Goal: Task Accomplishment & Management: Manage account settings

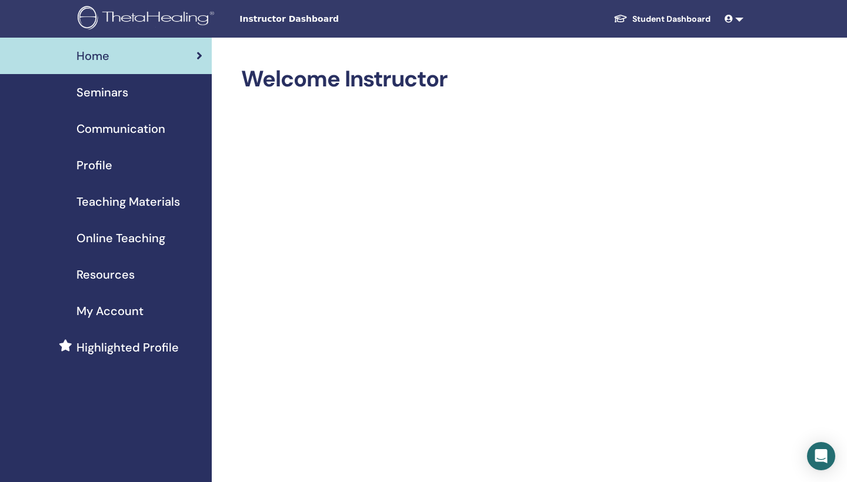
click at [135, 171] on div "Profile" at bounding box center [105, 165] width 193 height 18
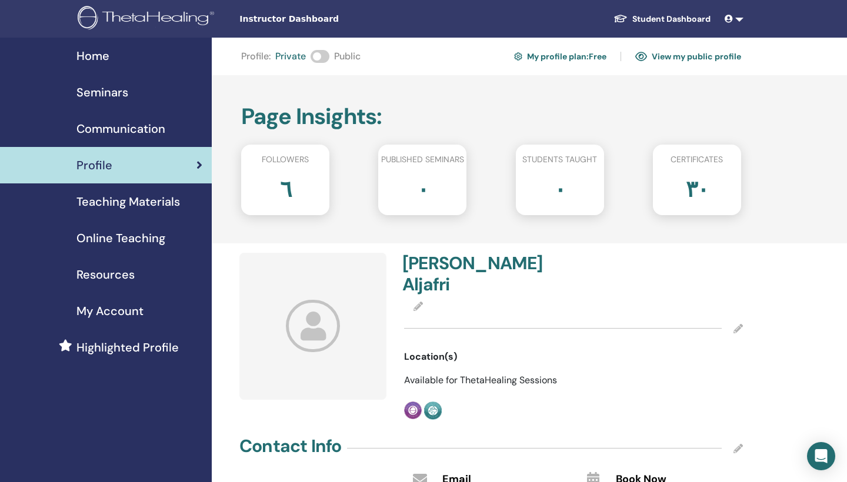
click at [643, 55] on img at bounding box center [641, 56] width 12 height 11
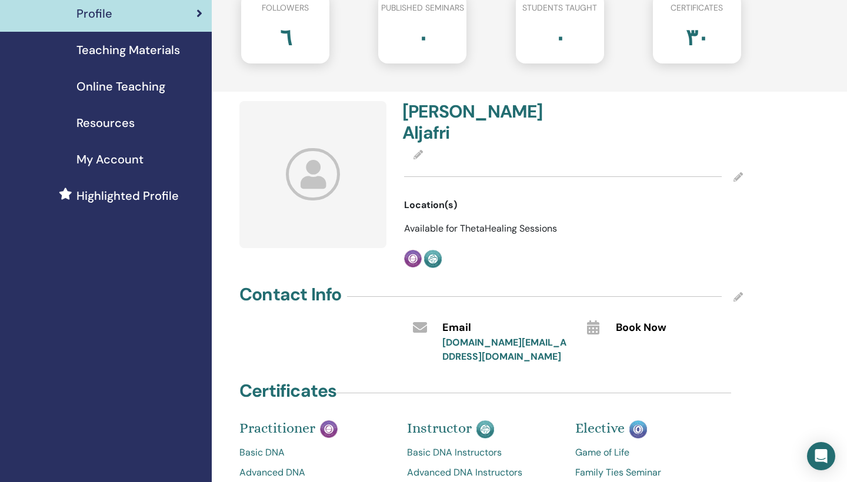
scroll to position [118, 0]
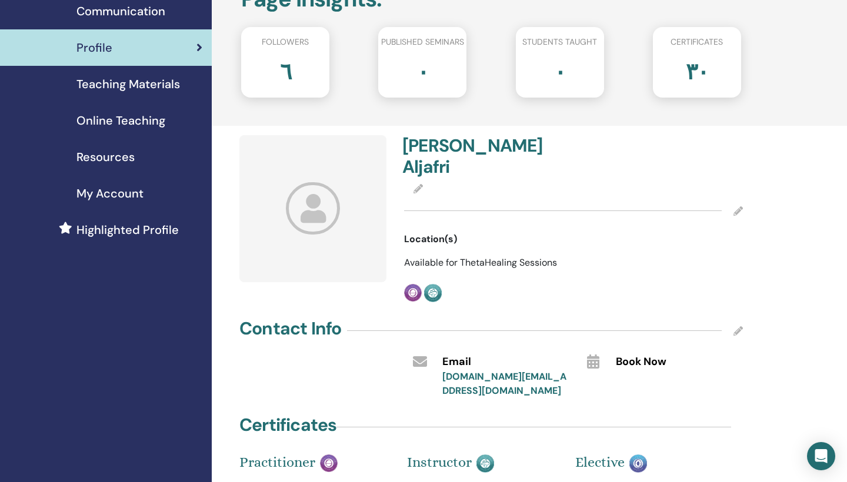
click at [485, 377] on link "foof.pink@hotmail.com" at bounding box center [504, 383] width 124 height 26
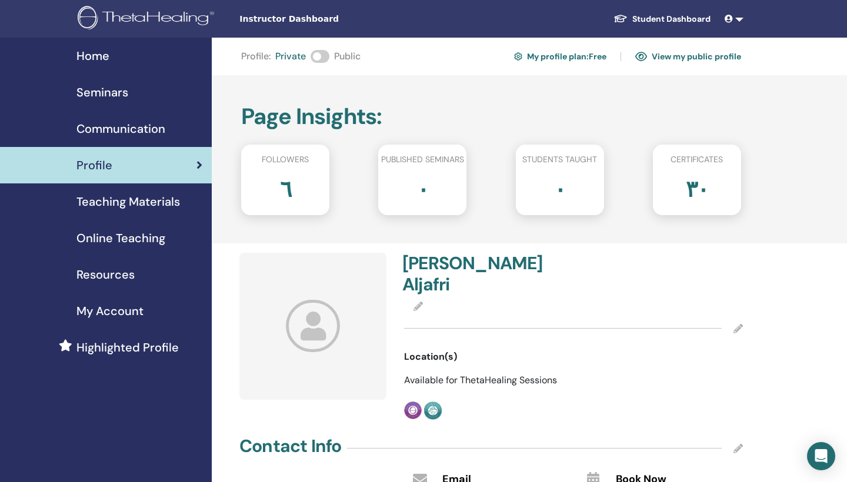
scroll to position [118, 0]
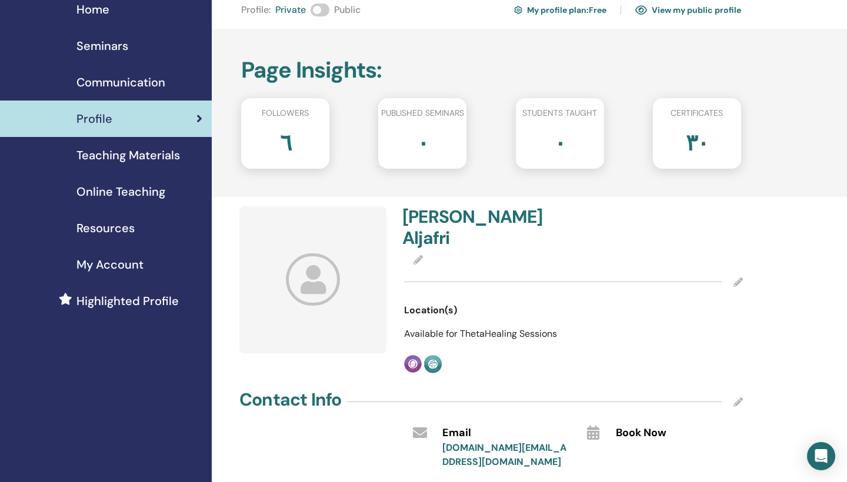
scroll to position [0, 0]
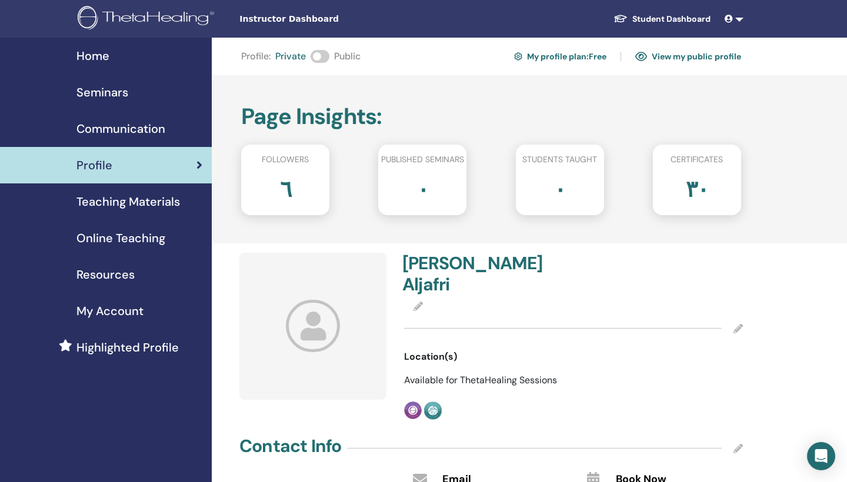
click at [322, 54] on span at bounding box center [319, 56] width 19 height 13
click at [319, 56] on span at bounding box center [319, 56] width 19 height 13
click at [543, 58] on link "My profile plan : Free" at bounding box center [560, 56] width 92 height 19
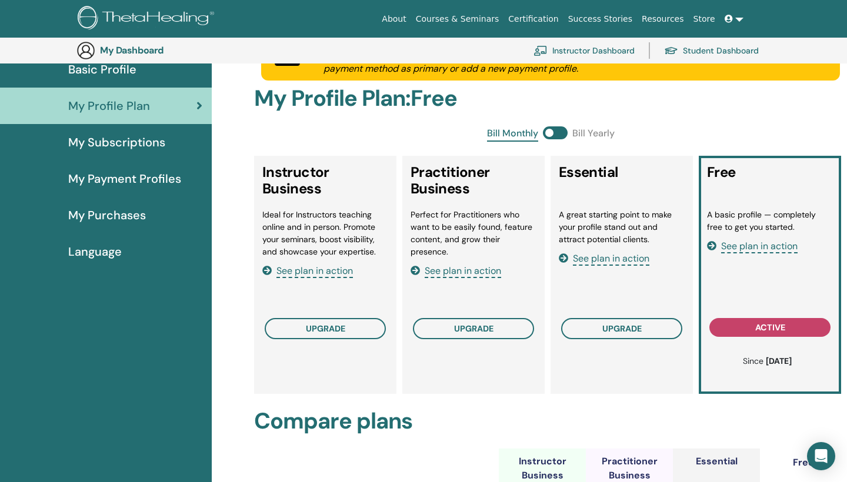
scroll to position [47, 0]
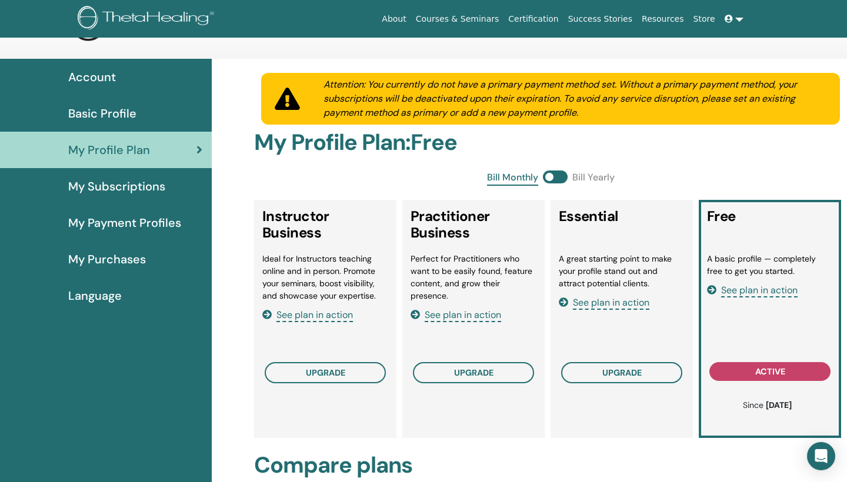
click at [560, 175] on span at bounding box center [555, 177] width 25 height 13
click at [547, 178] on span at bounding box center [555, 177] width 25 height 13
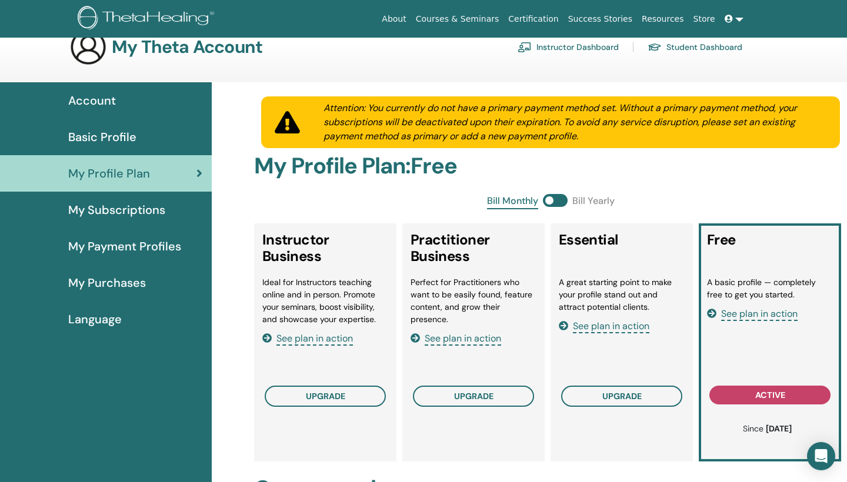
scroll to position [0, 0]
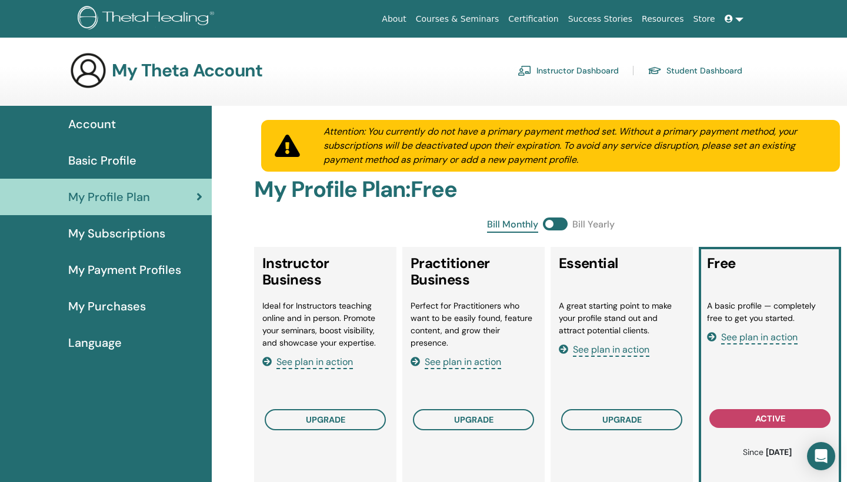
click at [346, 229] on div "Bill Monthly Bill Yearly" at bounding box center [550, 225] width 593 height 15
click at [161, 230] on span "My Subscriptions" at bounding box center [116, 234] width 97 height 18
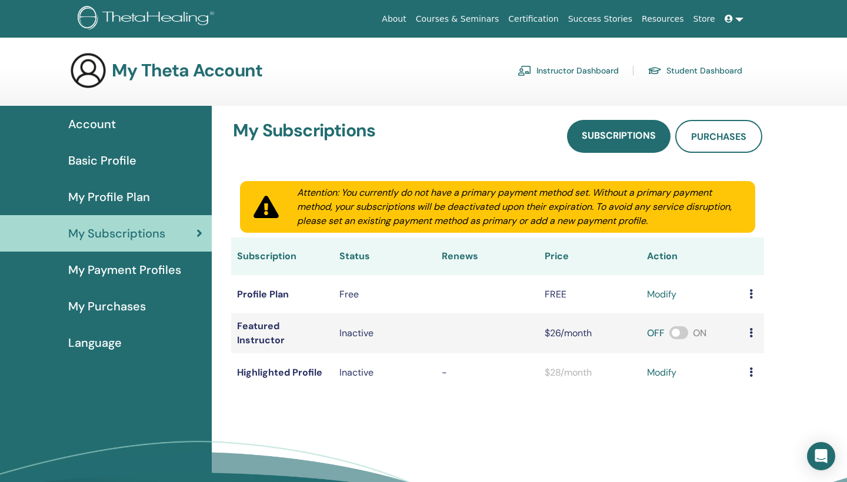
click at [582, 73] on link "Instructor Dashboard" at bounding box center [567, 70] width 101 height 19
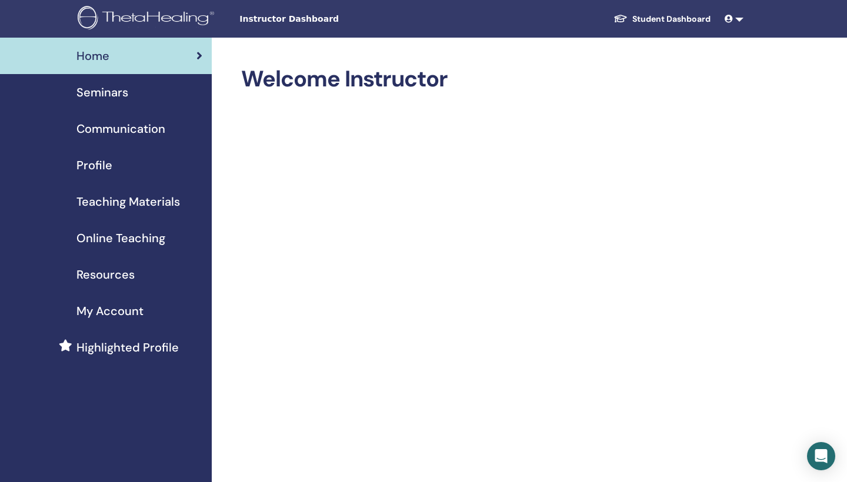
click at [108, 166] on span "Profile" at bounding box center [94, 165] width 36 height 18
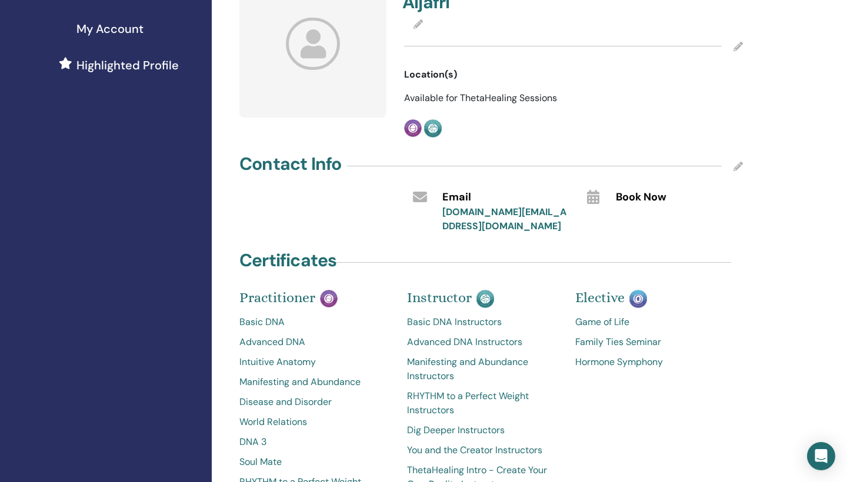
scroll to position [306, 0]
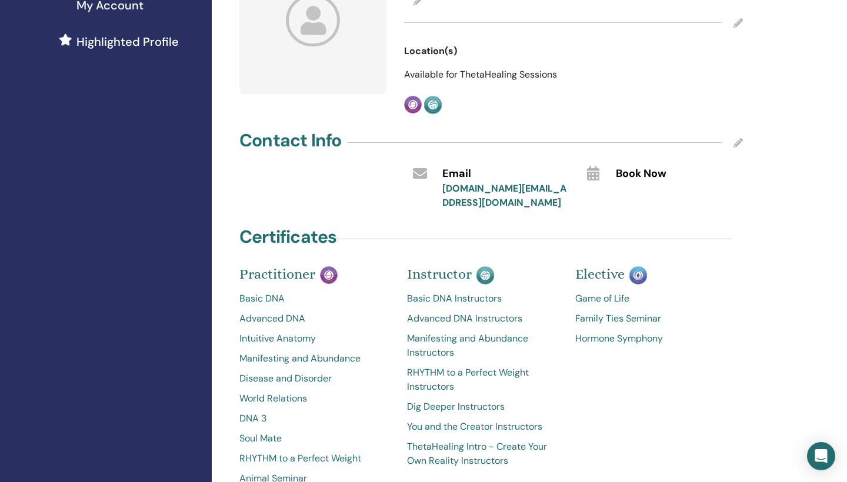
click at [737, 141] on icon at bounding box center [737, 142] width 9 height 9
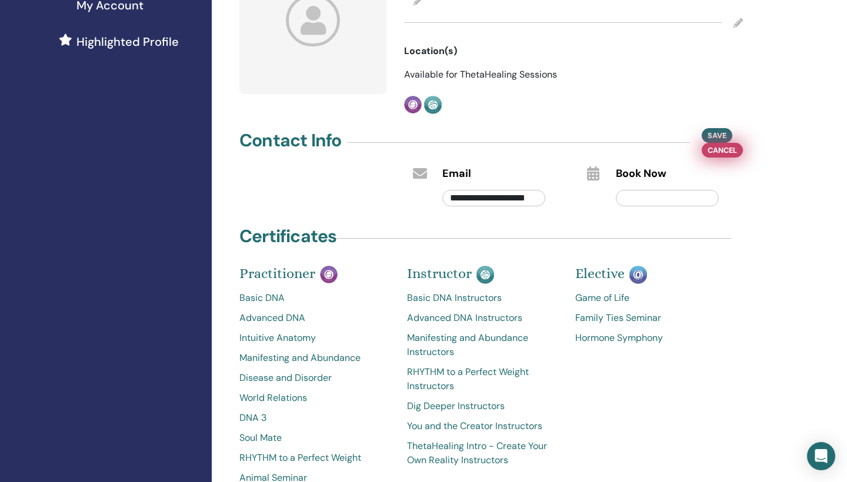
click at [714, 154] on span "Cancel" at bounding box center [721, 150] width 29 height 12
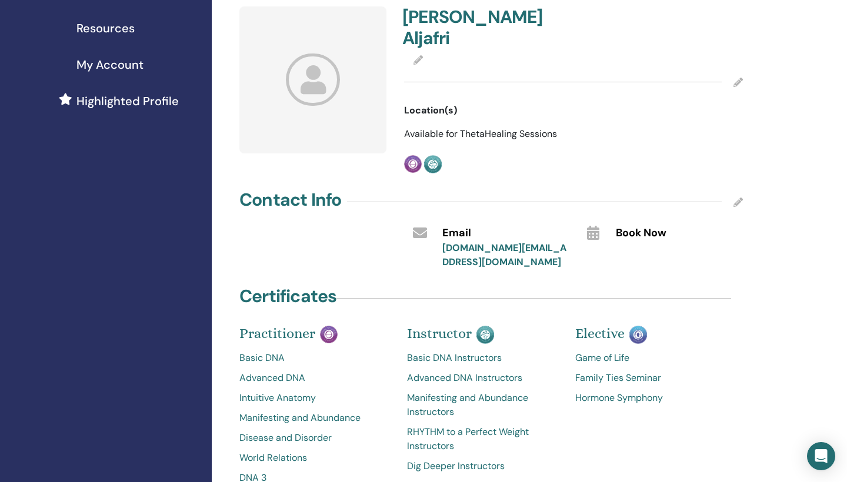
scroll to position [235, 0]
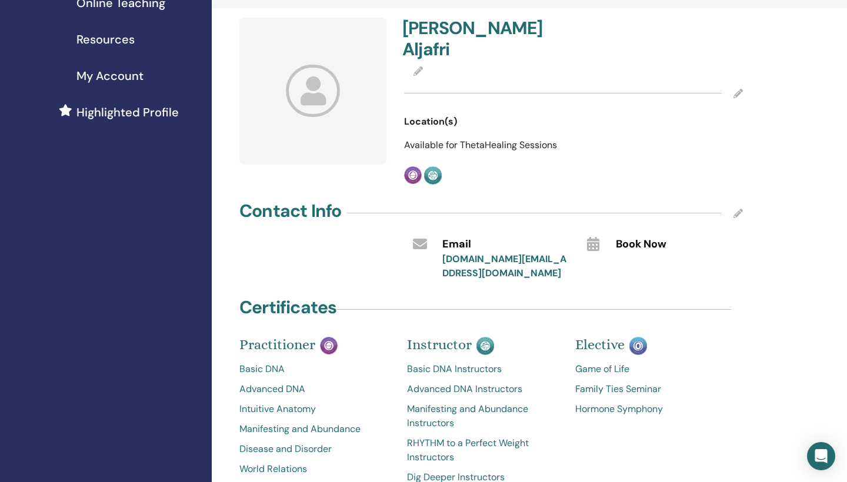
click at [416, 73] on icon at bounding box center [417, 70] width 9 height 9
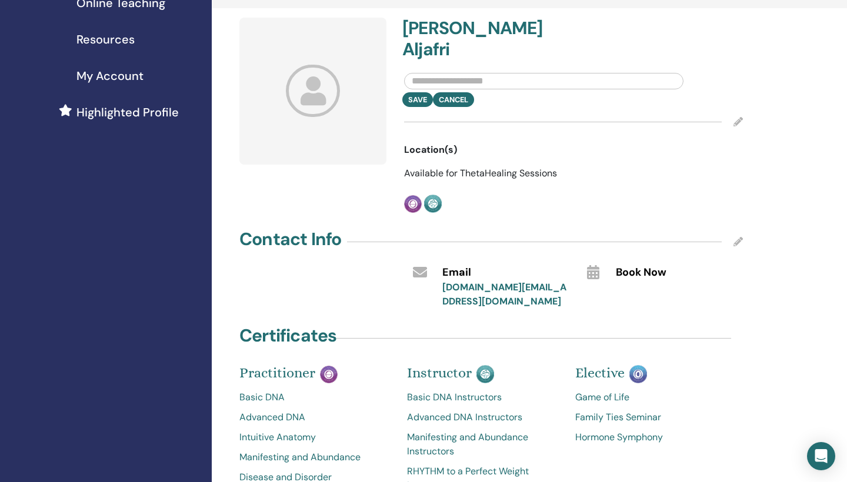
click at [460, 106] on div "Save Cancel" at bounding box center [573, 99] width 356 height 15
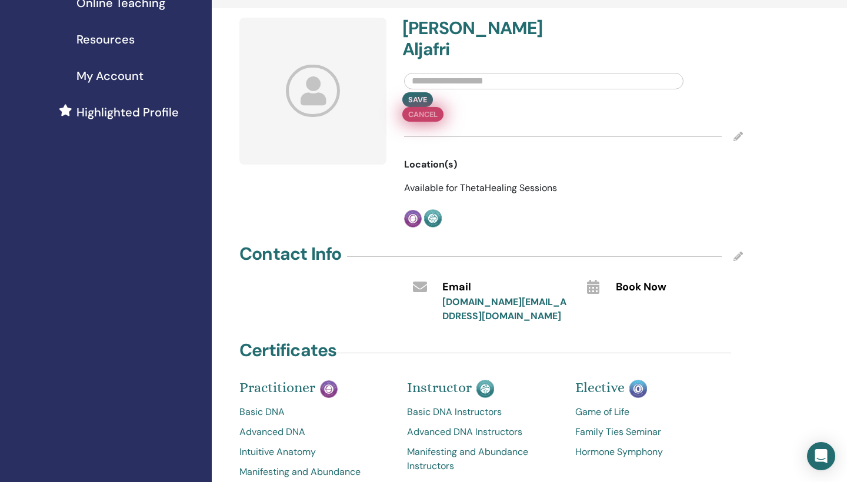
click at [465, 102] on div "Save Cancel" at bounding box center [573, 106] width 356 height 29
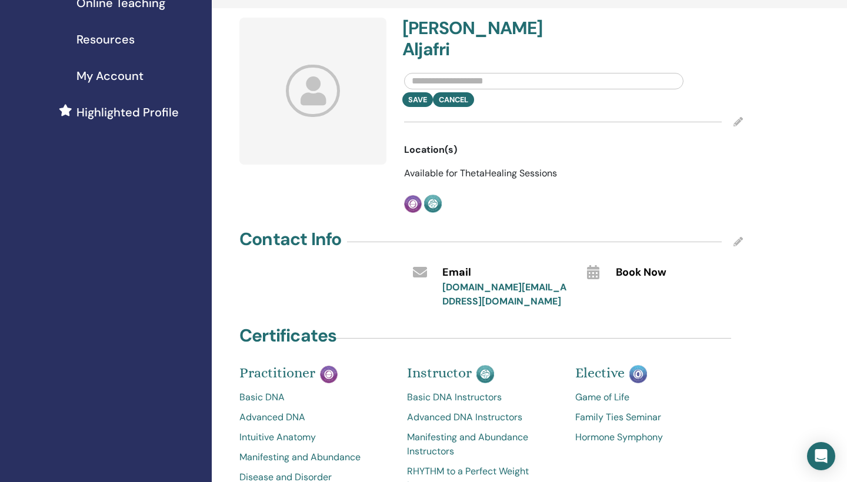
click at [730, 119] on div at bounding box center [573, 121] width 339 height 29
click at [737, 122] on icon at bounding box center [737, 121] width 9 height 9
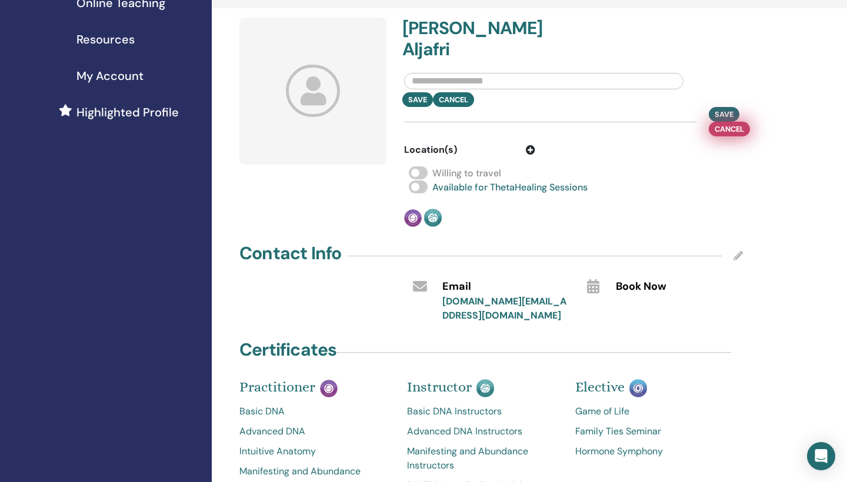
click at [731, 129] on span "Cancel" at bounding box center [728, 129] width 29 height 12
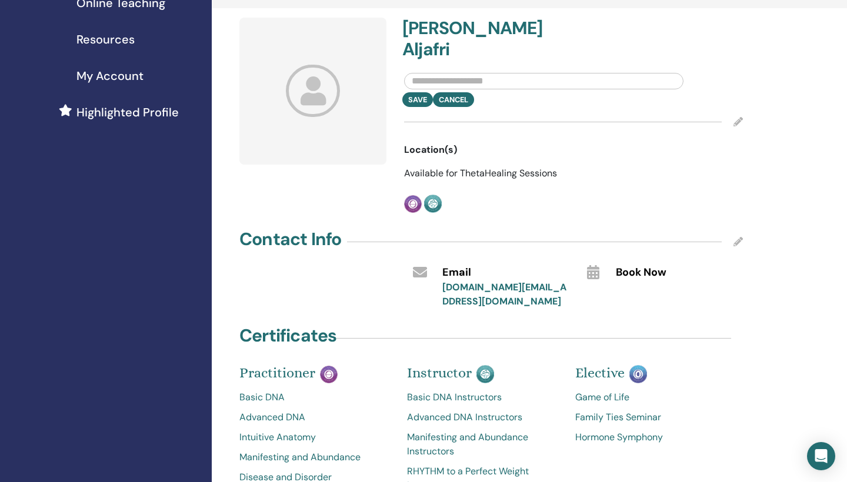
click at [735, 124] on icon at bounding box center [737, 121] width 9 height 9
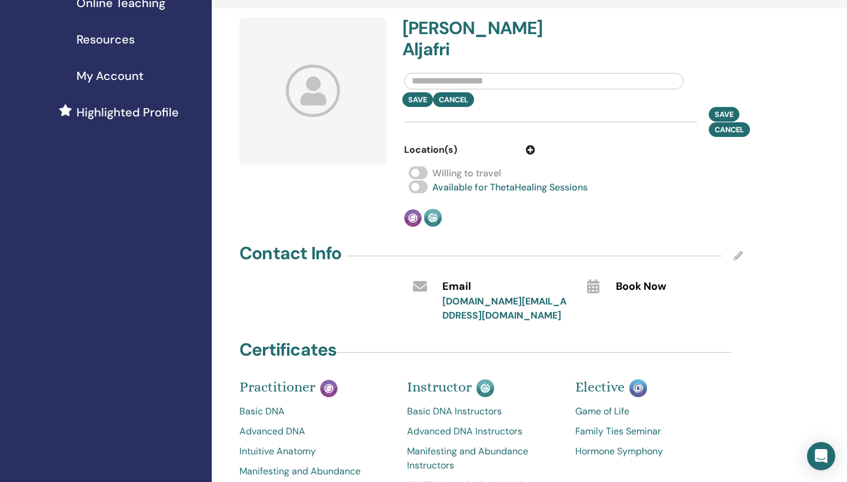
click at [533, 150] on icon at bounding box center [530, 149] width 9 height 9
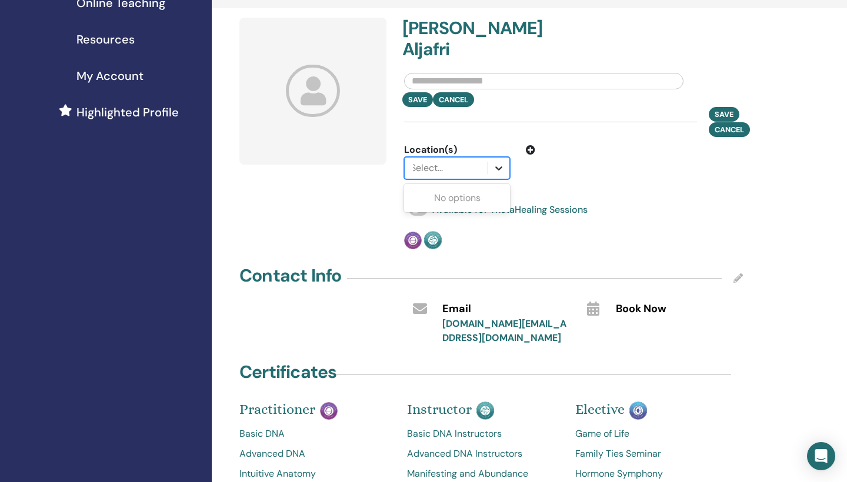
click at [492, 171] on div at bounding box center [498, 168] width 21 height 21
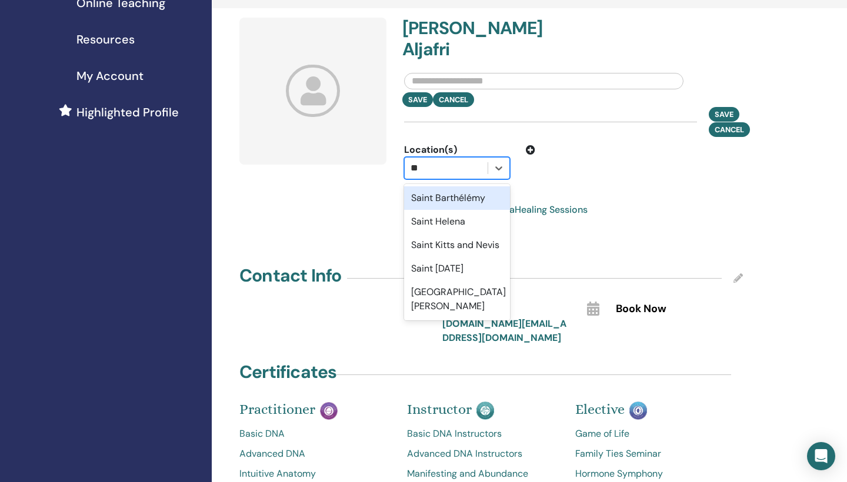
type input "***"
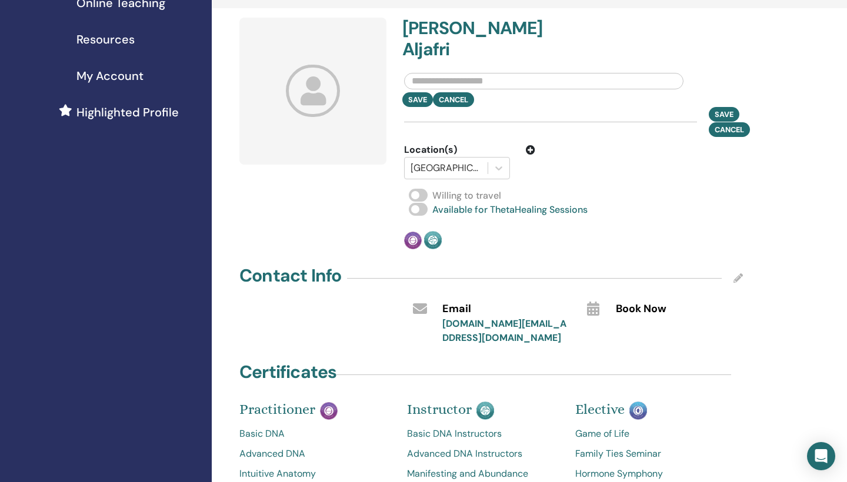
click at [420, 211] on span at bounding box center [418, 209] width 19 height 13
click at [503, 167] on icon at bounding box center [499, 168] width 12 height 12
click at [733, 129] on span "Cancel" at bounding box center [728, 129] width 29 height 12
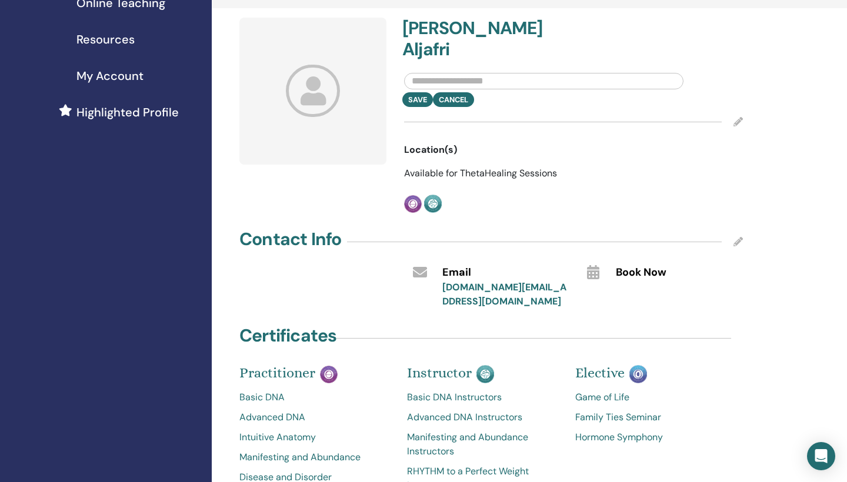
click at [784, 231] on div "Profile : Private Public My profile plan : Free View my public profile Page Ins…" at bounding box center [529, 392] width 635 height 1181
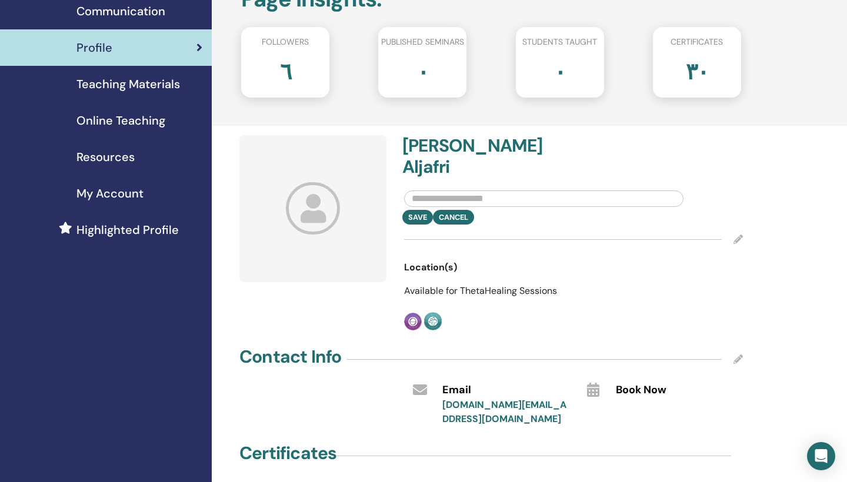
scroll to position [94, 0]
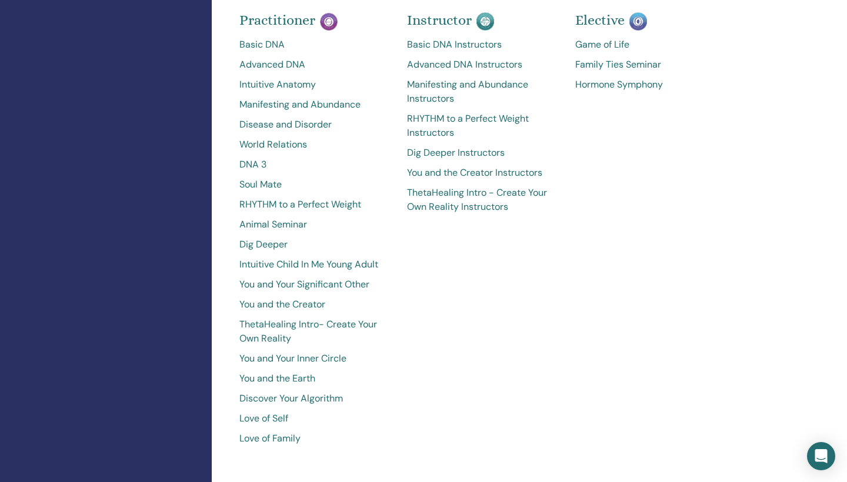
scroll to position [564, 0]
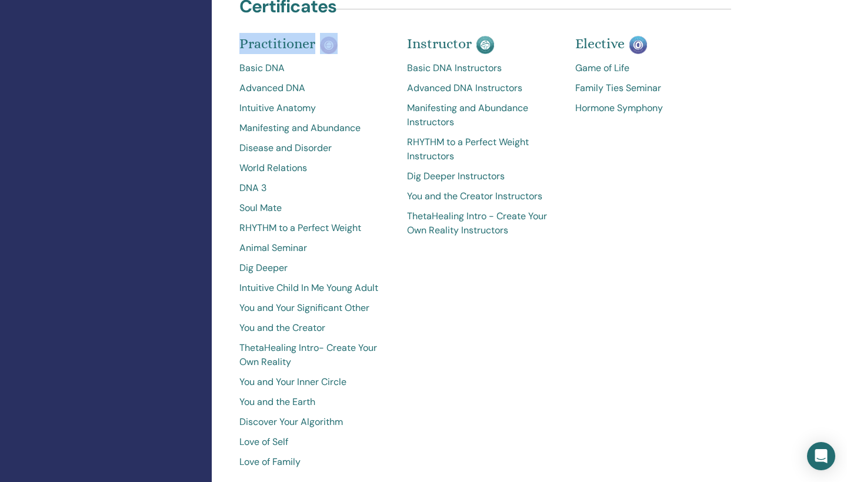
drag, startPoint x: 818, startPoint y: 15, endPoint x: 787, endPoint y: 25, distance: 32.9
click at [787, 25] on div "Profile : Private Public My profile plan : Free View my public profile Page Ins…" at bounding box center [529, 63] width 635 height 1181
click at [673, 339] on div "Elective Game of Life Family Ties Seminar Hormone Symphony" at bounding box center [650, 260] width 168 height 432
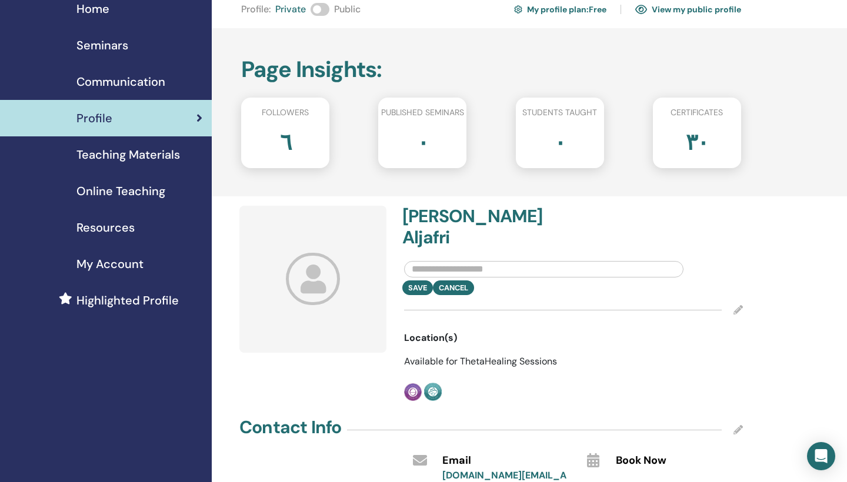
scroll to position [0, 0]
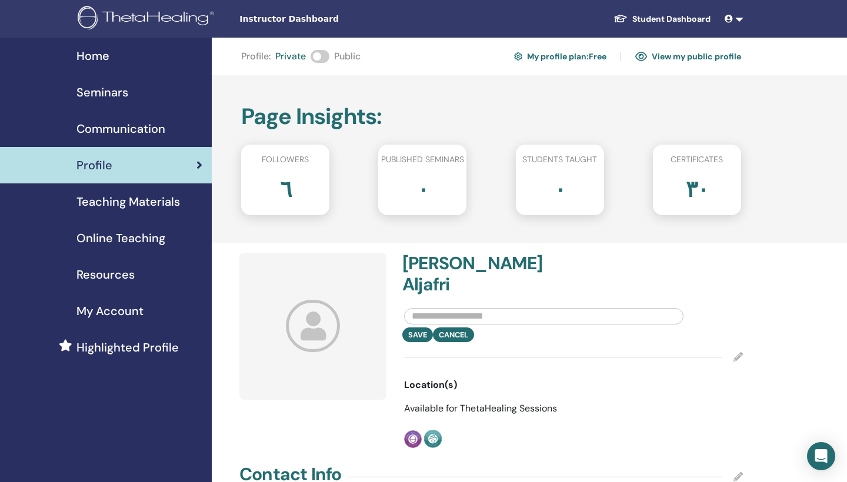
click at [320, 61] on span at bounding box center [319, 56] width 19 height 13
click at [118, 207] on span "Teaching Materials" at bounding box center [127, 202] width 103 height 18
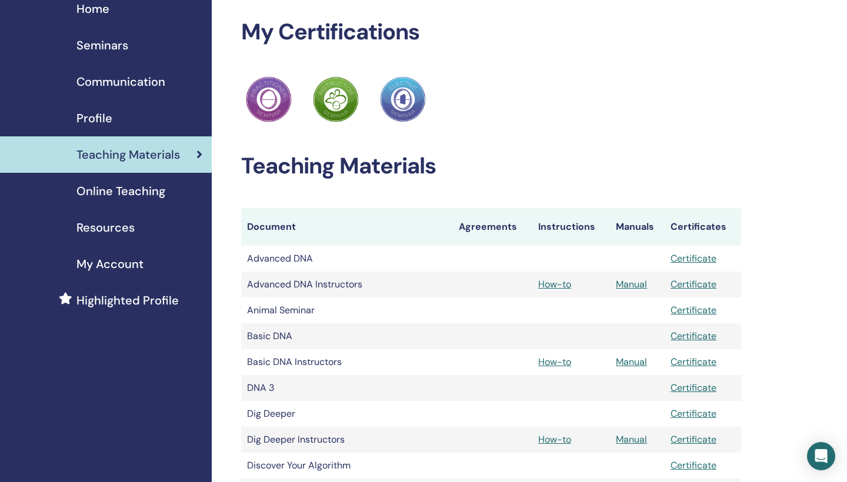
scroll to position [24, 0]
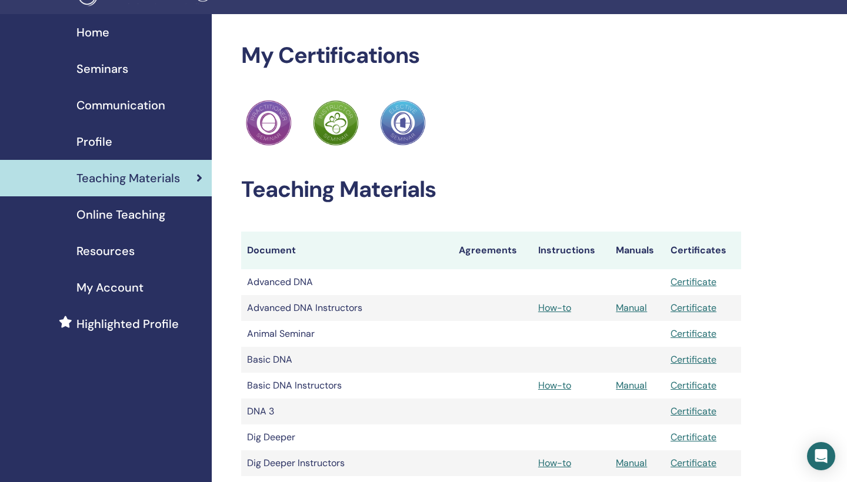
click at [175, 219] on div "Online Teaching" at bounding box center [105, 215] width 193 height 18
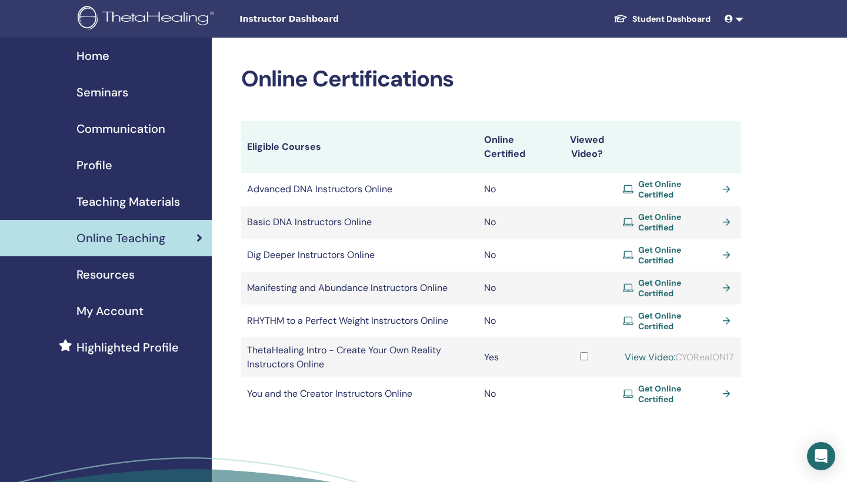
click at [675, 352] on link "View Video:" at bounding box center [649, 357] width 51 height 12
click at [673, 227] on span "Get Online Certified" at bounding box center [677, 222] width 79 height 21
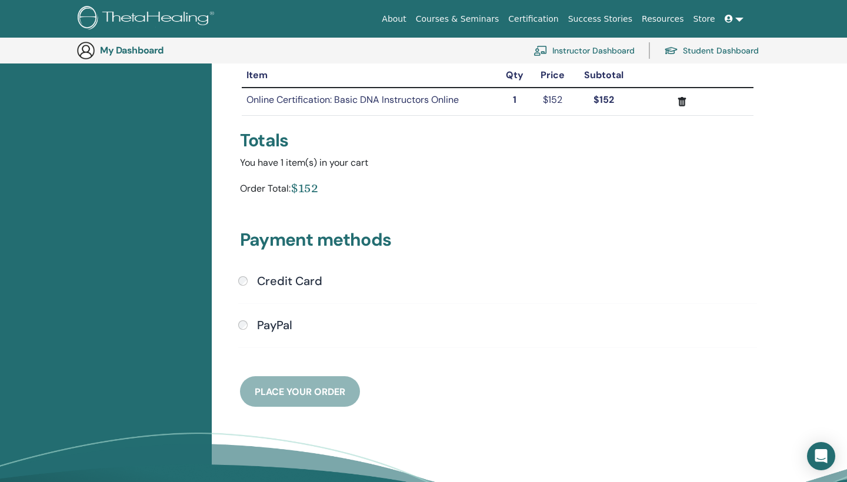
scroll to position [165, 0]
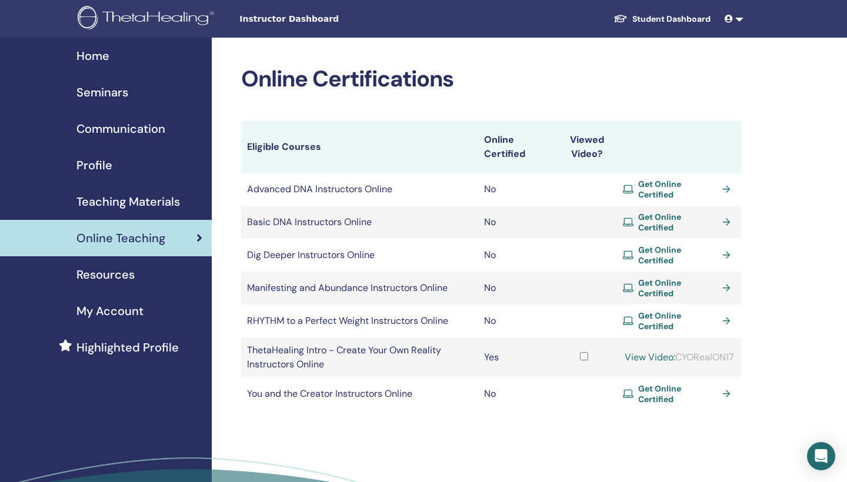
click at [177, 202] on span "Teaching Materials" at bounding box center [127, 202] width 103 height 18
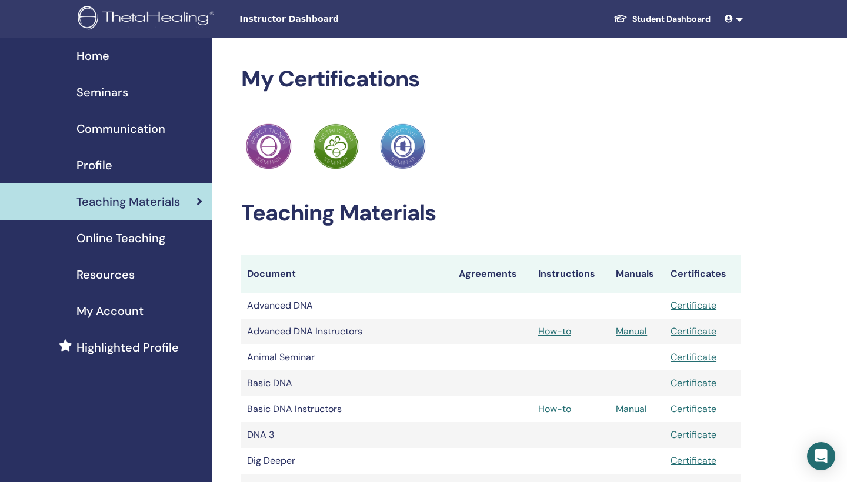
click at [152, 305] on div "My Account" at bounding box center [105, 311] width 193 height 18
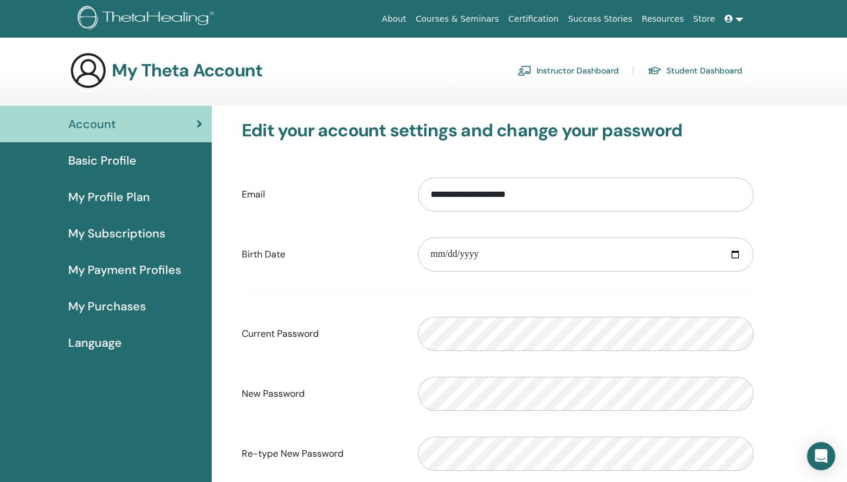
click at [155, 235] on span "My Subscriptions" at bounding box center [116, 234] width 97 height 18
click at [145, 165] on div "Basic Profile" at bounding box center [105, 161] width 193 height 18
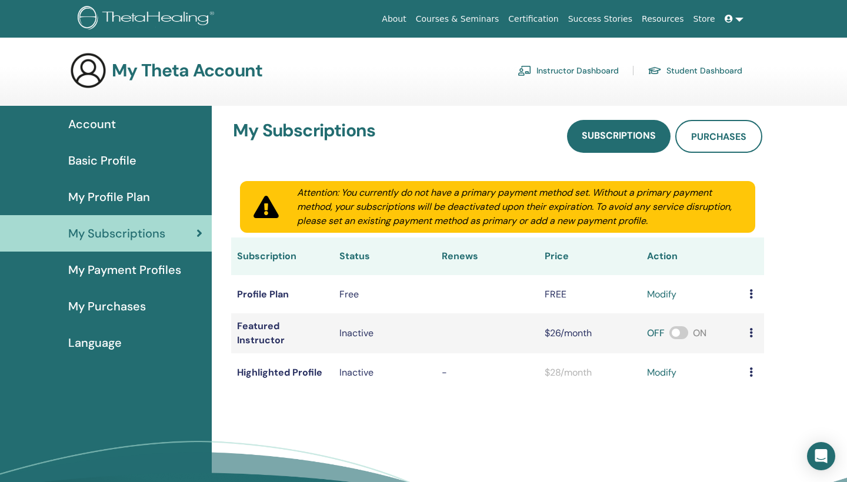
click at [669, 335] on span at bounding box center [678, 332] width 19 height 13
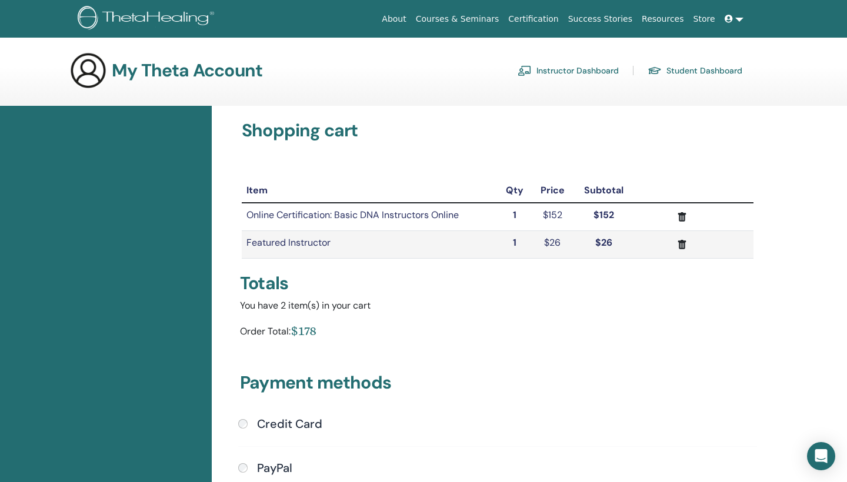
click at [682, 213] on icon "submit" at bounding box center [682, 216] width 8 height 9
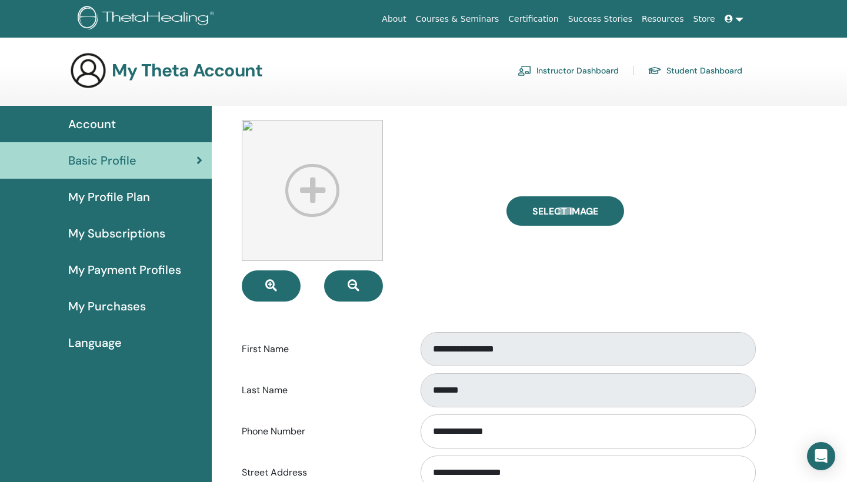
click at [222, 233] on div "**********" at bounding box center [497, 470] width 557 height 729
click at [229, 400] on div "**********" at bounding box center [497, 470] width 557 height 729
click at [156, 198] on div "My Profile Plan" at bounding box center [105, 197] width 193 height 18
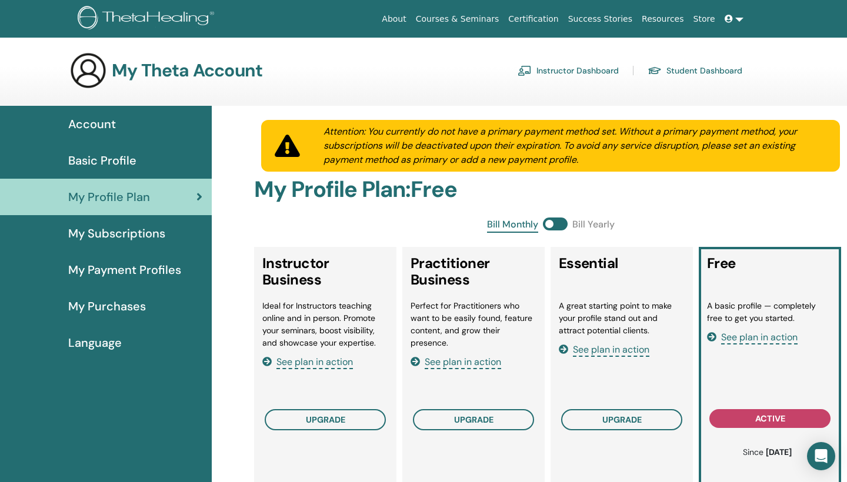
click at [100, 229] on span "My Subscriptions" at bounding box center [116, 234] width 97 height 18
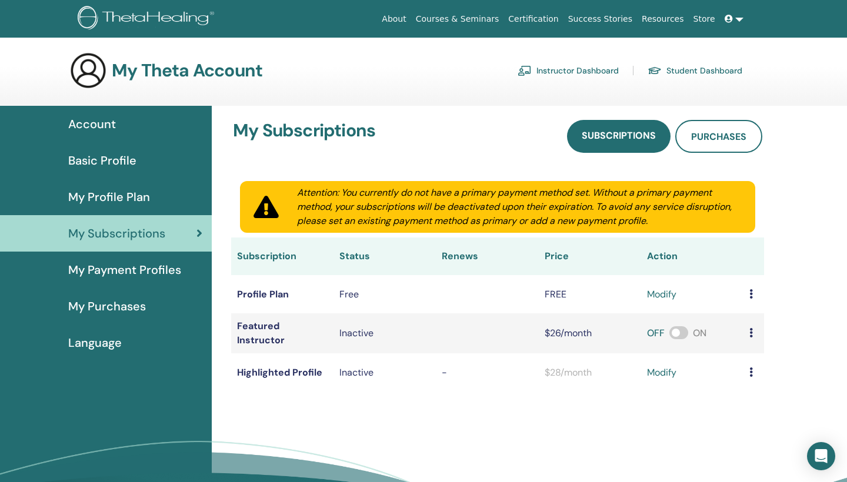
click at [179, 277] on span "My Payment Profiles" at bounding box center [124, 270] width 113 height 18
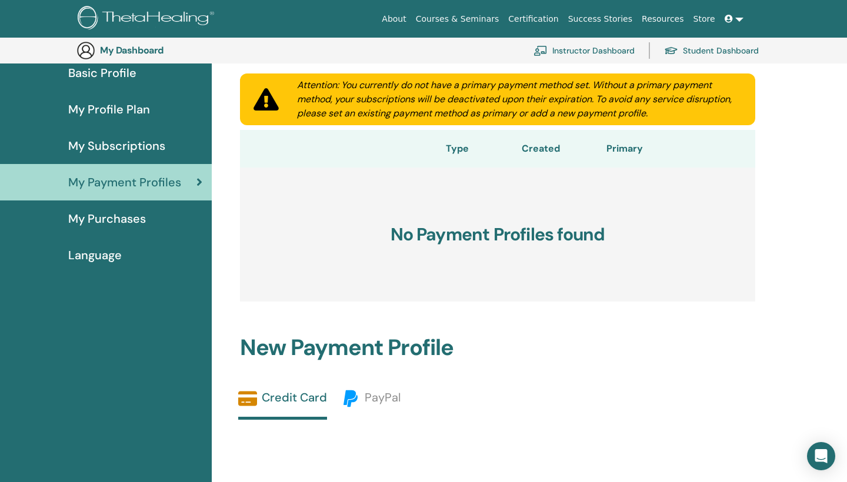
scroll to position [90, 0]
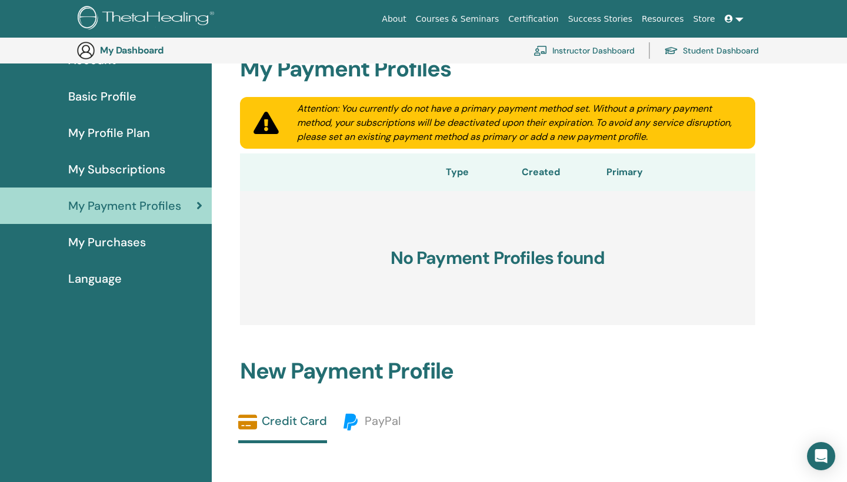
click at [108, 247] on span "My Purchases" at bounding box center [107, 242] width 78 height 18
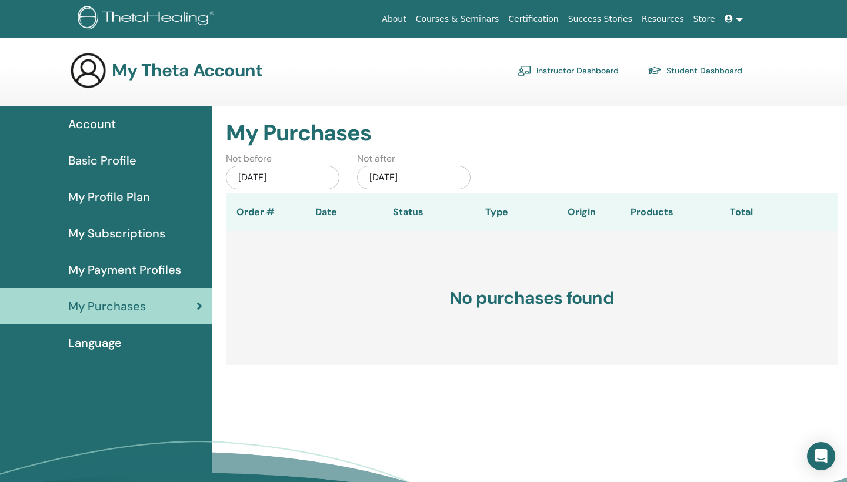
click at [112, 346] on span "Language" at bounding box center [95, 343] width 54 height 18
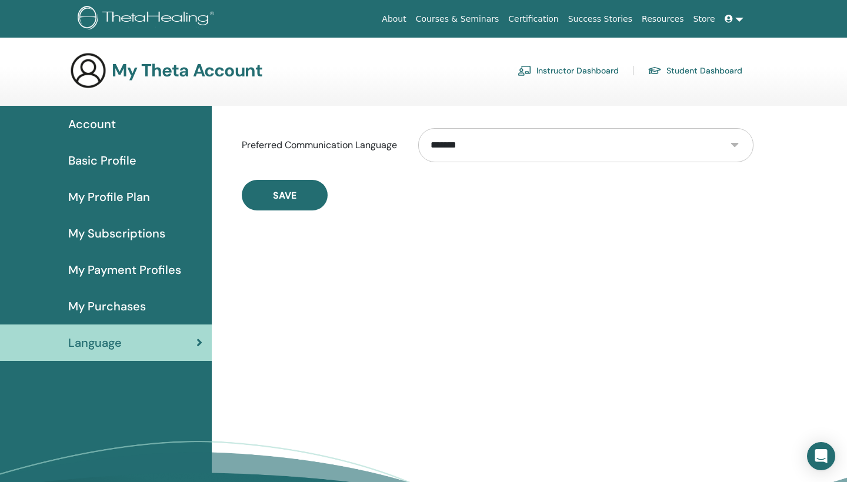
select select "***"
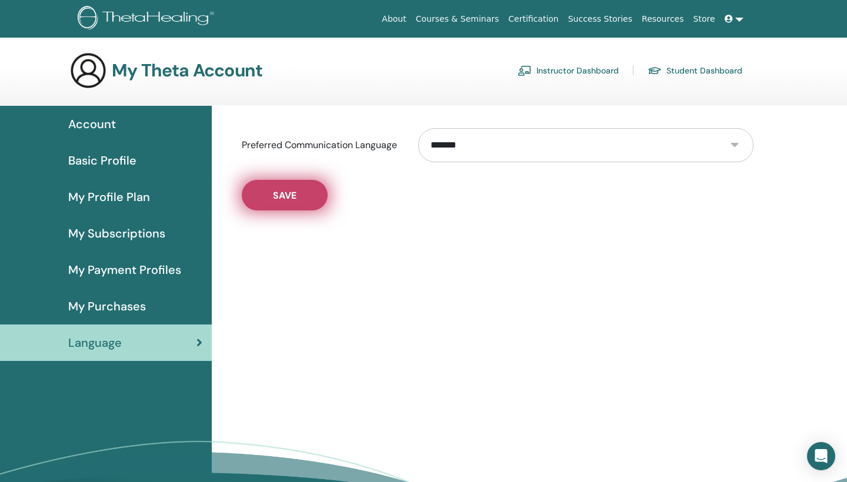
click at [293, 196] on span "Save" at bounding box center [285, 195] width 24 height 12
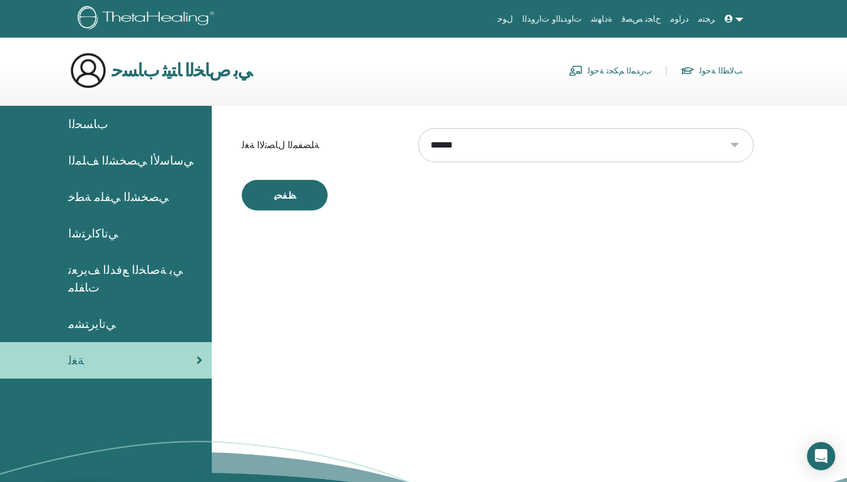
select select "***"
click at [285, 195] on button "ﻆﻔﺤﻳ" at bounding box center [285, 195] width 86 height 31
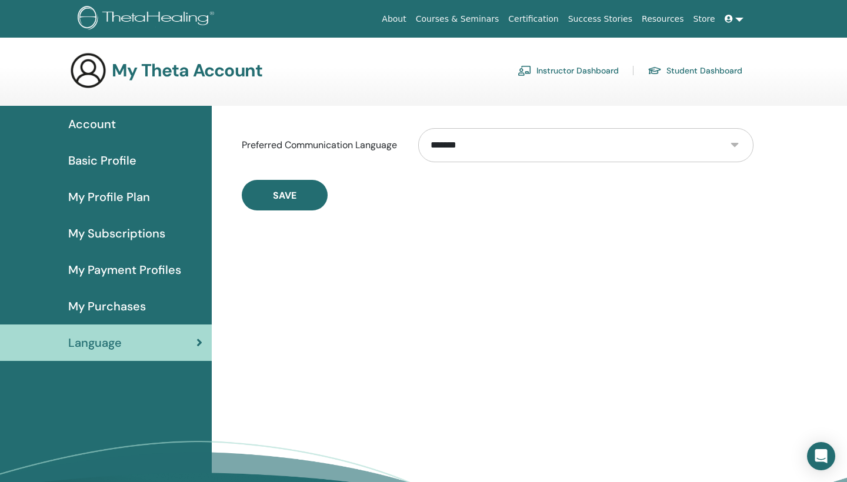
select select "***"
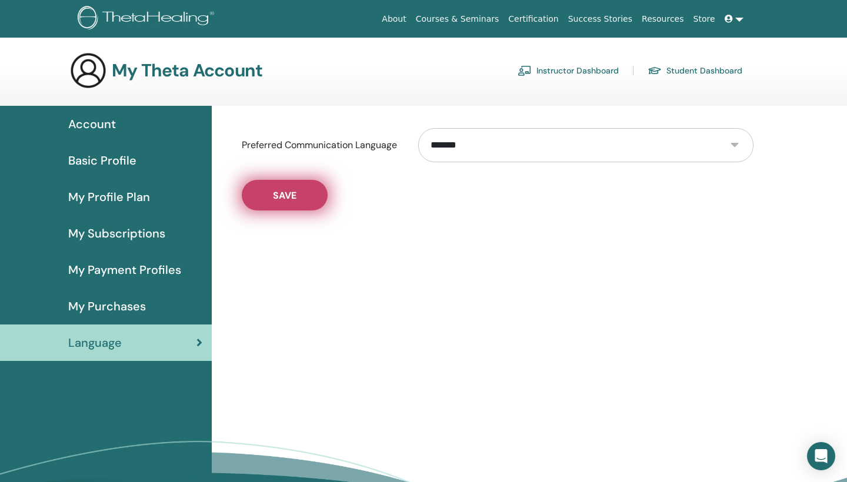
click at [301, 204] on button "Save" at bounding box center [285, 195] width 86 height 31
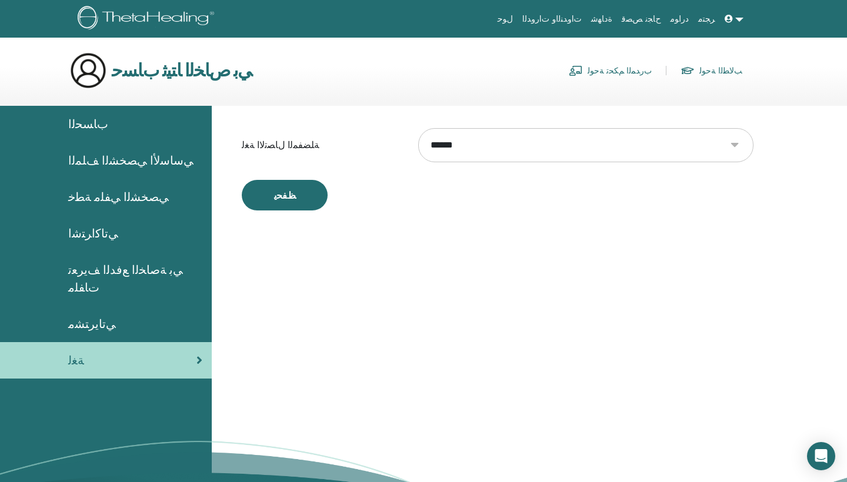
click at [712, 18] on link "ﺮﺠﺘﻣ" at bounding box center [706, 19] width 26 height 22
select select "***"
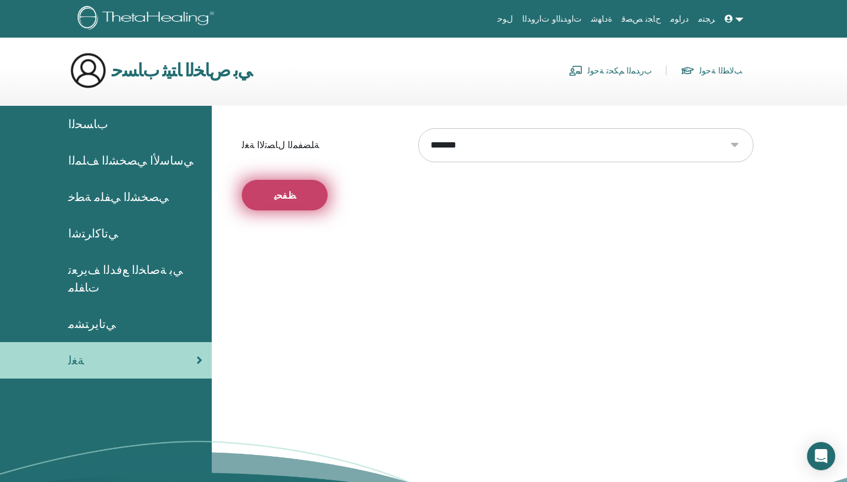
click at [292, 192] on span "ﻆﻔﺤﻳ" at bounding box center [285, 195] width 22 height 12
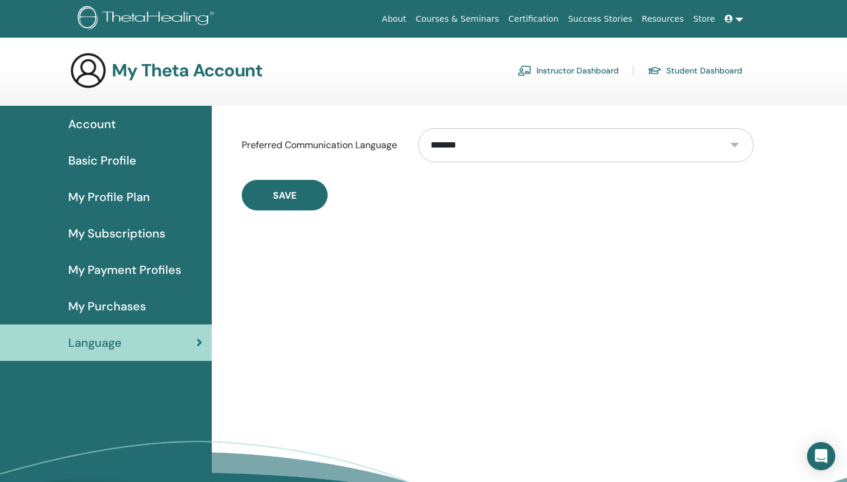
click at [148, 205] on span "My Profile Plan" at bounding box center [109, 197] width 82 height 18
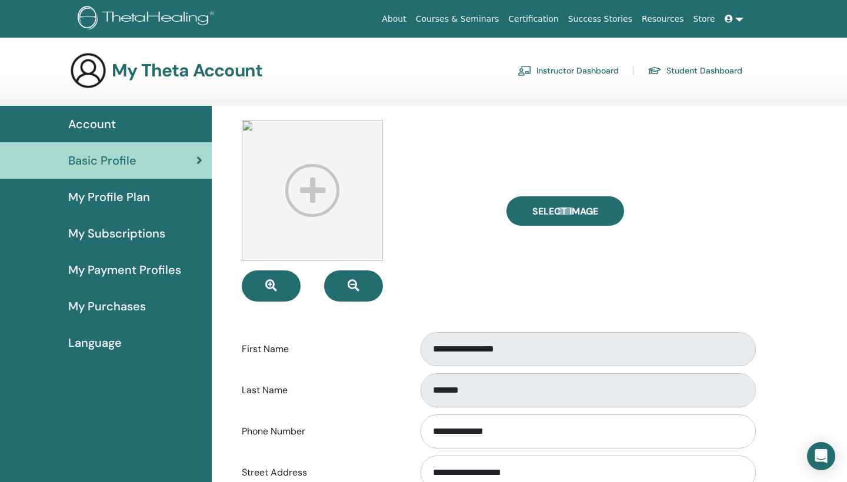
click at [747, 272] on div "Select Image" at bounding box center [629, 211] width 265 height 182
click at [153, 232] on span "My Subscriptions" at bounding box center [116, 234] width 97 height 18
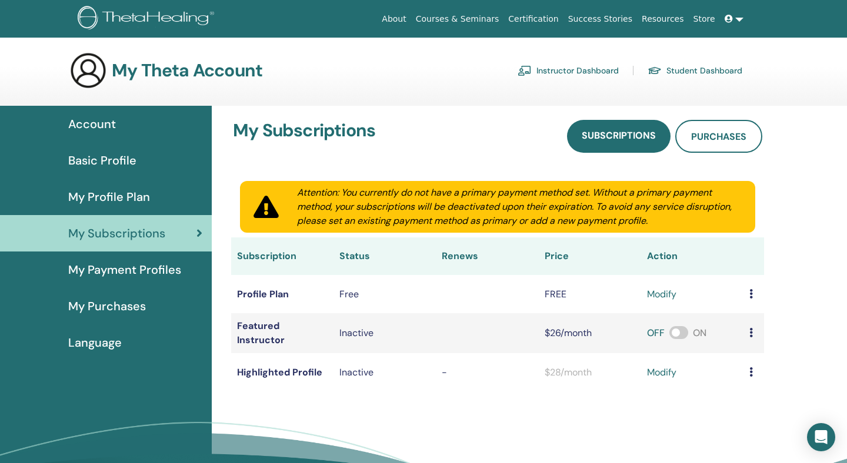
click at [565, 0] on html "About Courses & Seminars Certification Success Stories Resources Store FA [PERS…" at bounding box center [423, 231] width 847 height 463
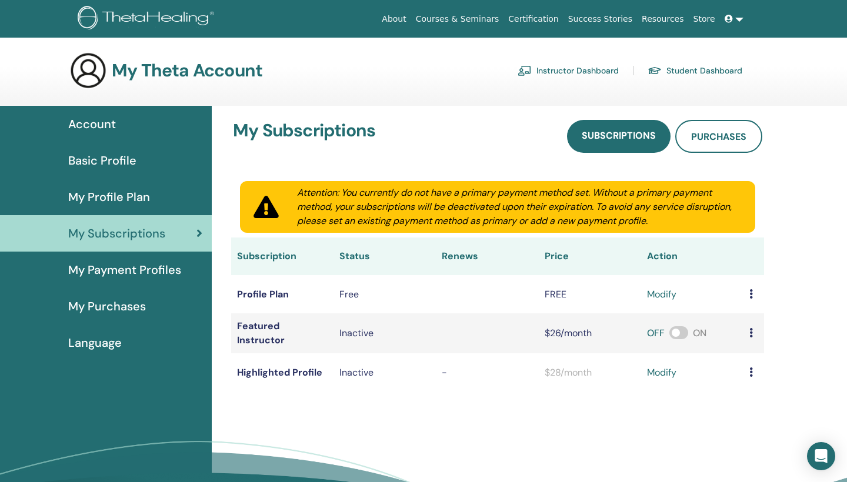
click at [115, 273] on span "My Payment Profiles" at bounding box center [124, 270] width 113 height 18
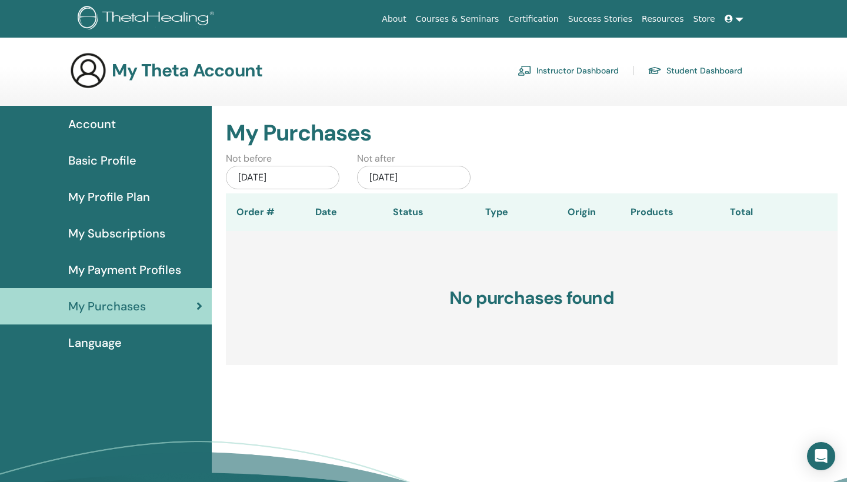
click at [492, 286] on h3 "No purchases found" at bounding box center [532, 298] width 612 height 134
click at [554, 70] on link "Instructor Dashboard" at bounding box center [567, 70] width 101 height 19
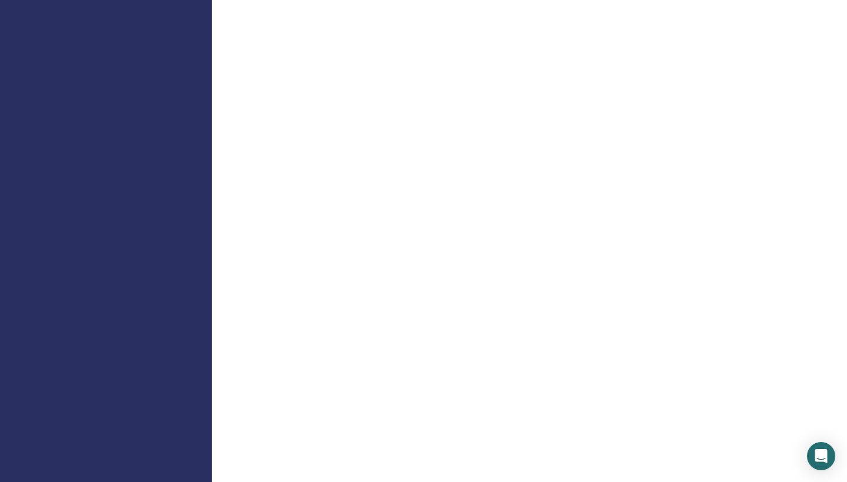
scroll to position [564, 0]
click at [783, 233] on div "Welcome Instructor" at bounding box center [529, 297] width 635 height 1649
click at [790, 108] on div "Welcome Instructor" at bounding box center [529, 106] width 635 height 1649
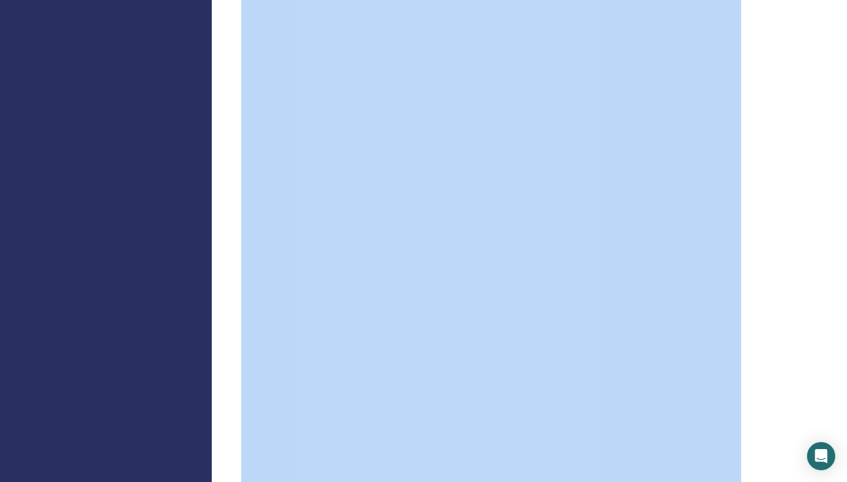
click at [790, 108] on div "Welcome Instructor" at bounding box center [529, 106] width 635 height 1649
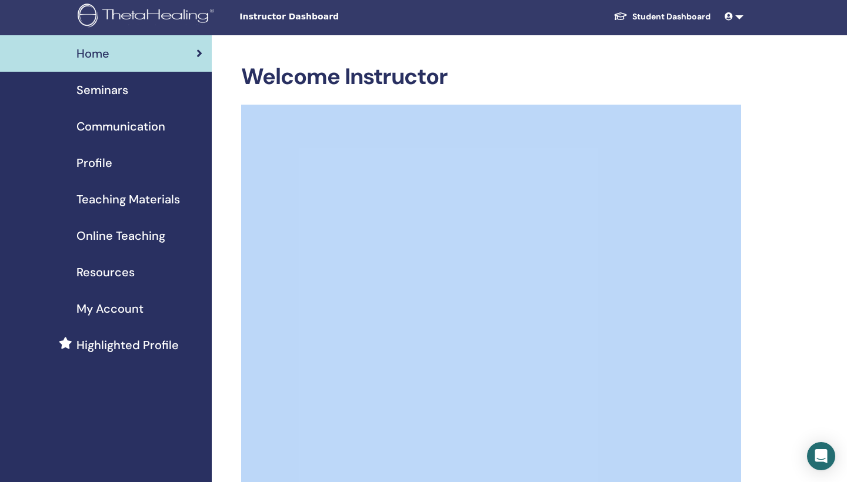
scroll to position [0, 0]
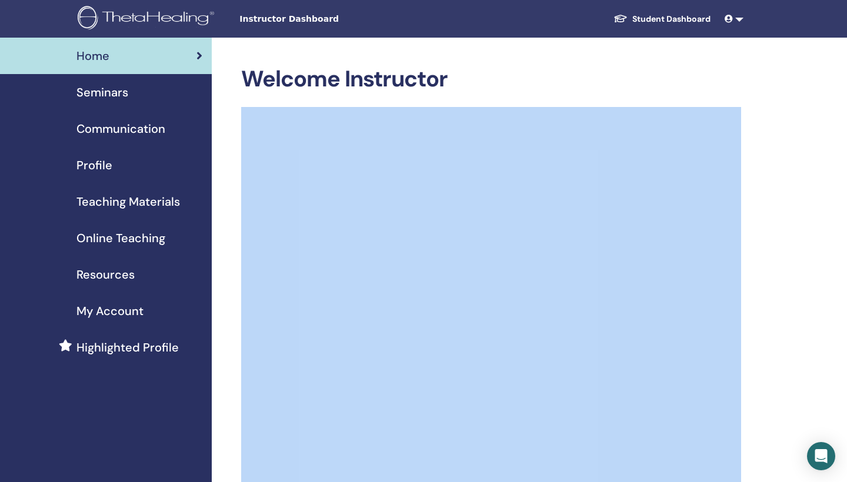
click at [112, 161] on div "Profile" at bounding box center [105, 165] width 193 height 18
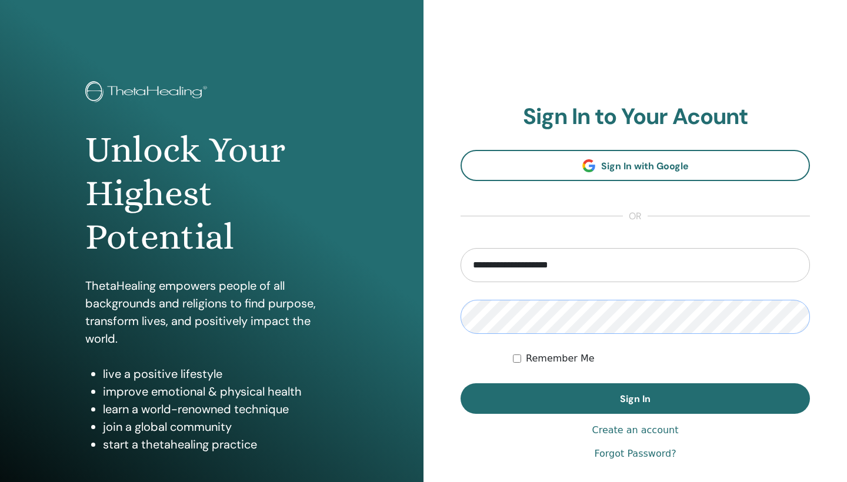
click at [635, 399] on button "Sign In" at bounding box center [634, 398] width 349 height 31
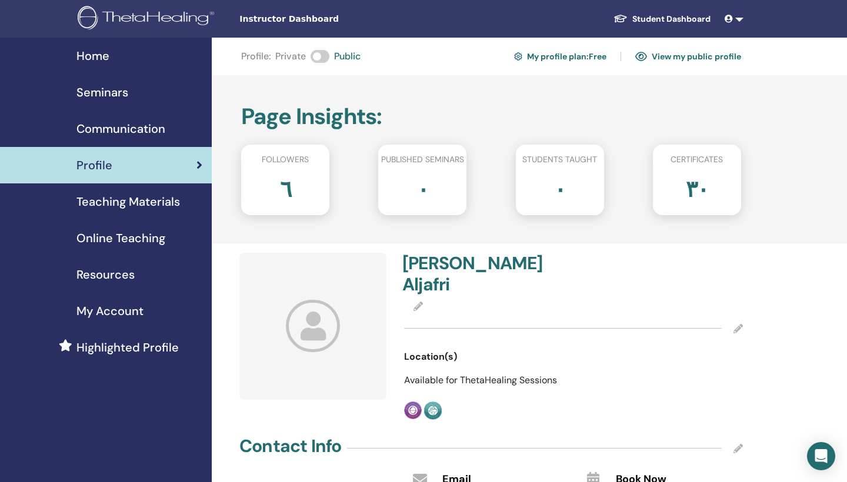
click at [145, 206] on span "Teaching Materials" at bounding box center [127, 202] width 103 height 18
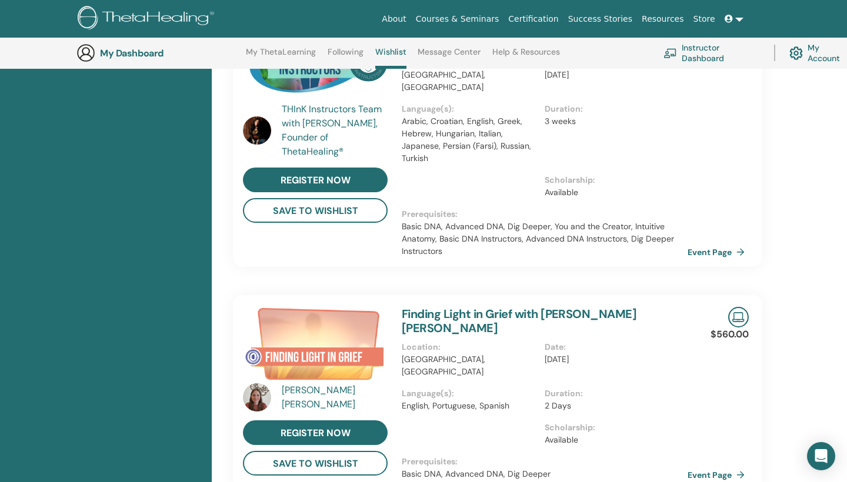
scroll to position [682, 0]
